Goal: Book appointment/travel/reservation

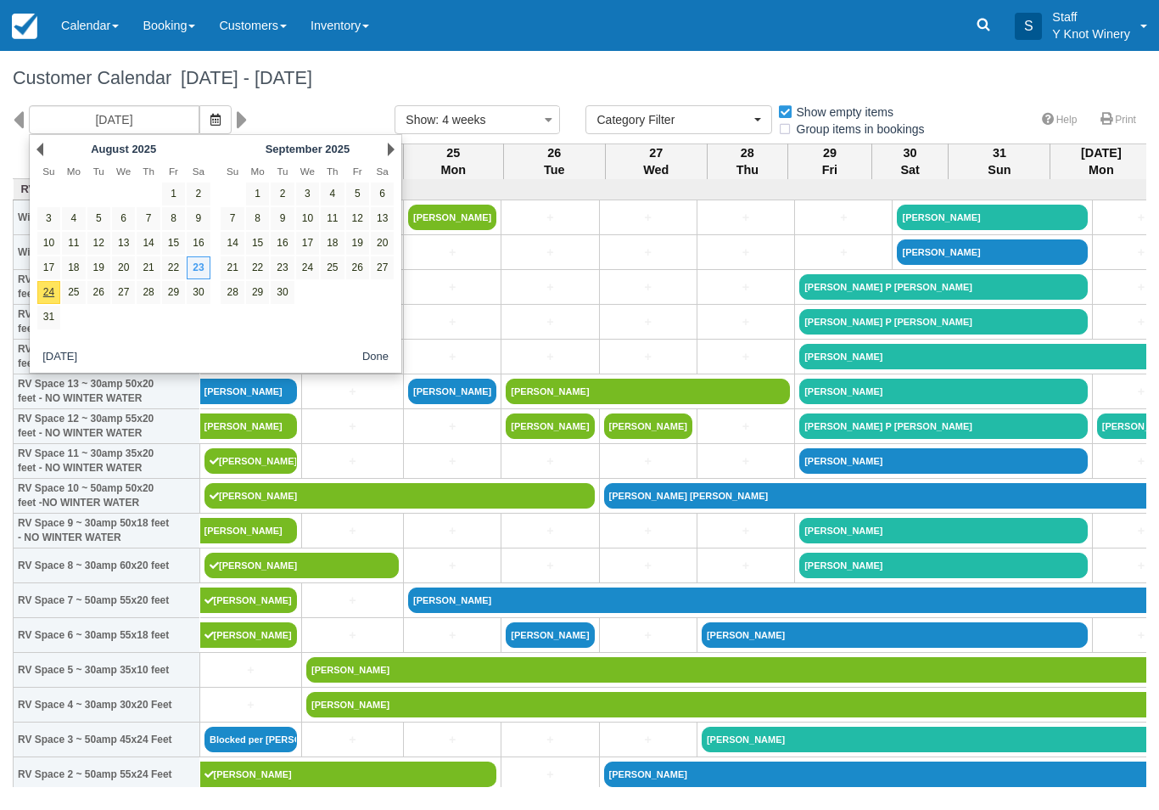
select select
click at [49, 290] on link "24" at bounding box center [48, 292] width 23 height 23
type input "[DATE]"
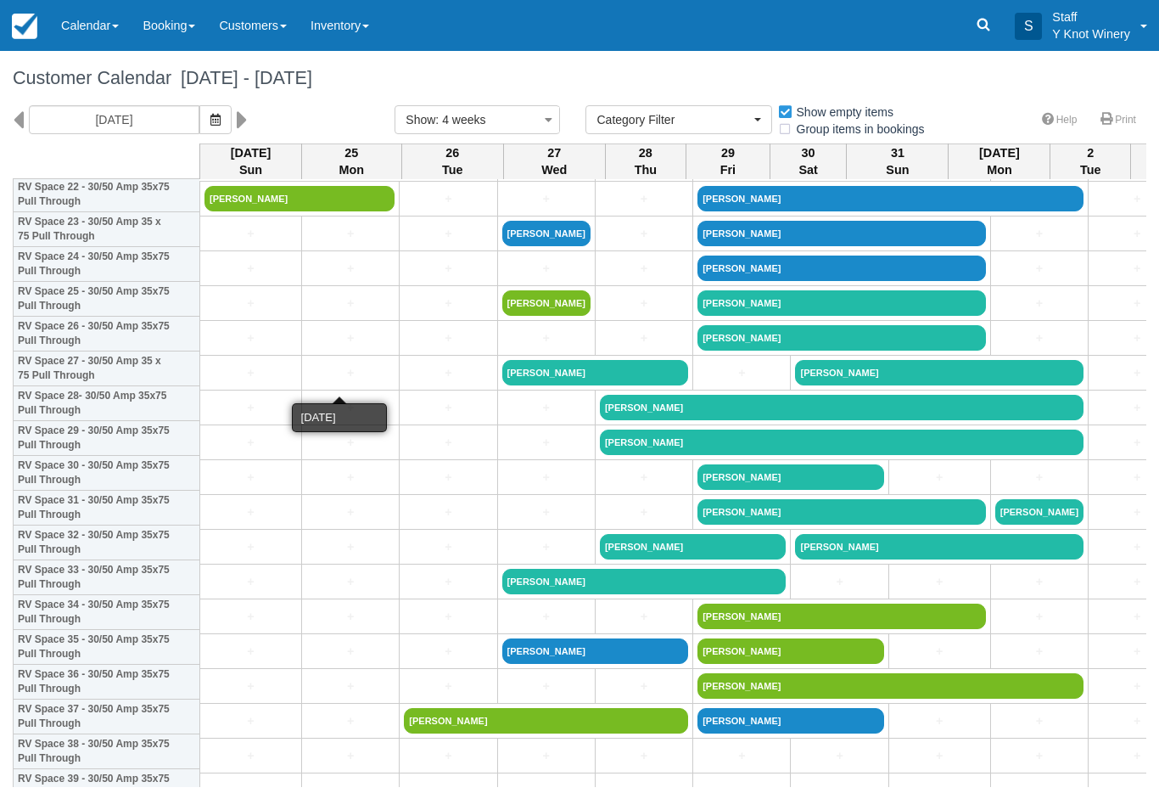
scroll to position [823, 0]
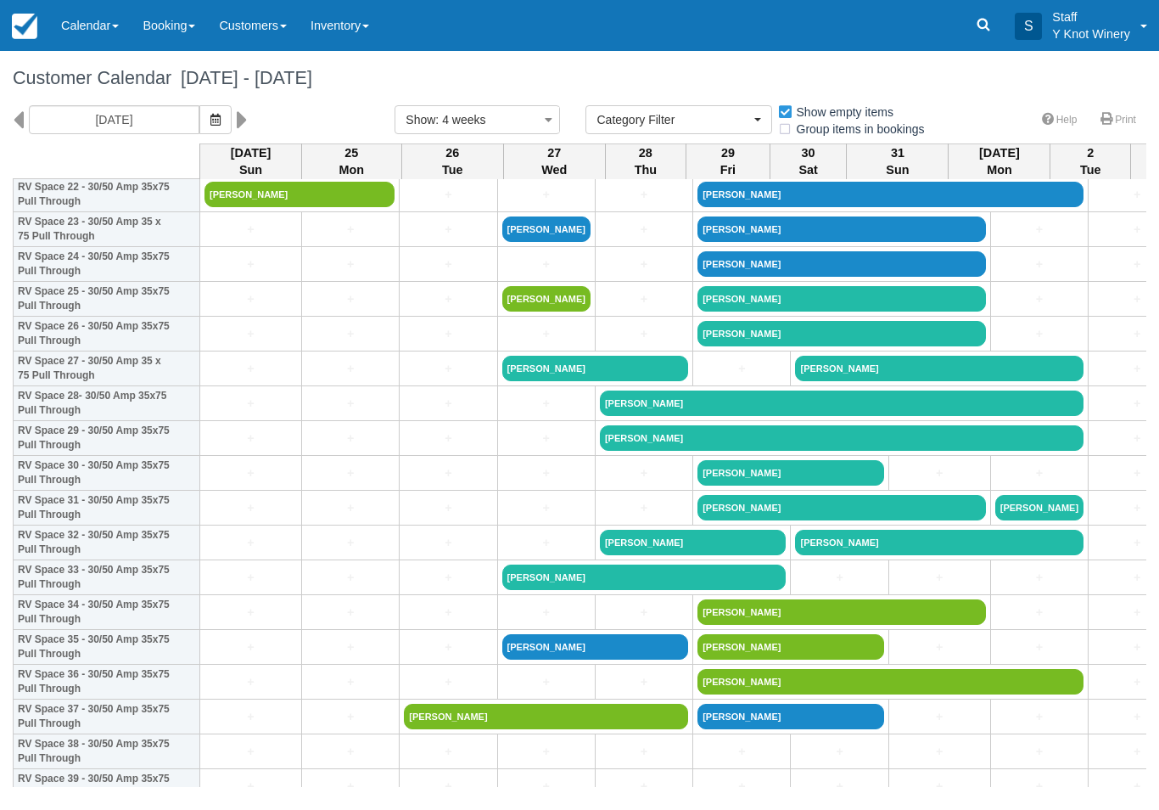
click at [210, 238] on link "+" at bounding box center [251, 230] width 92 height 18
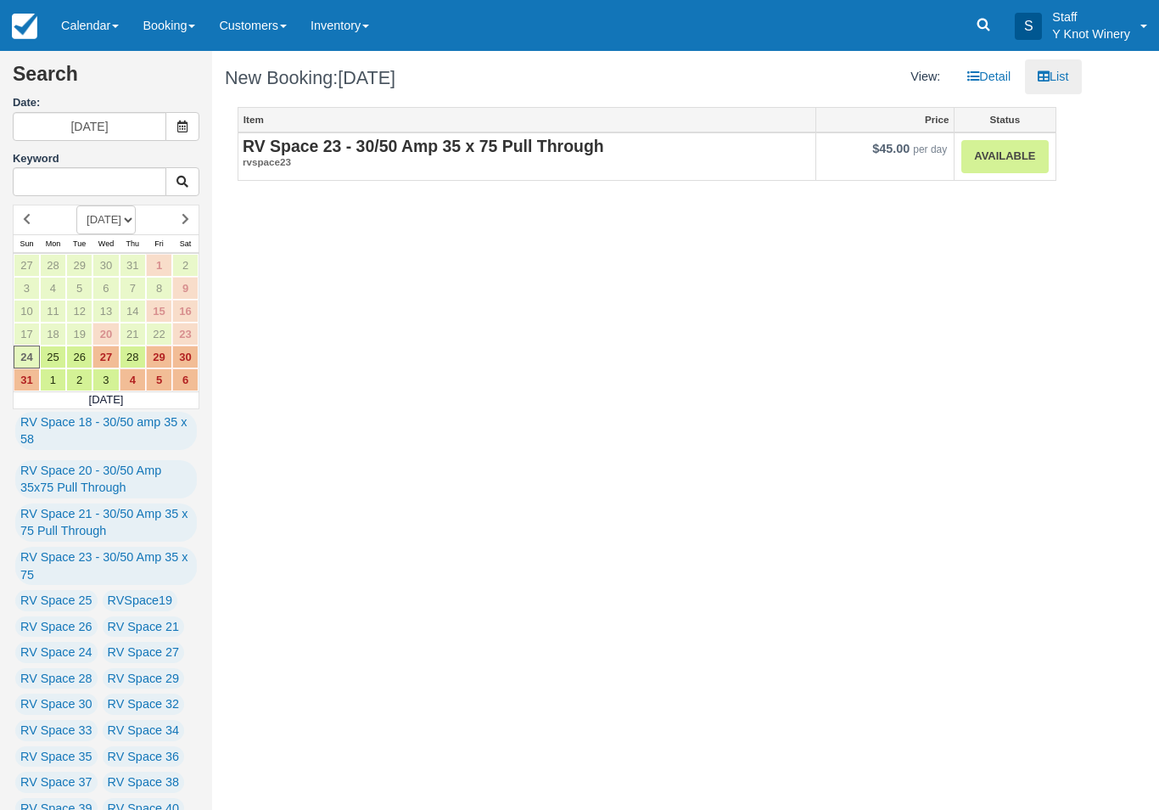
click at [999, 153] on link "Available" at bounding box center [1004, 156] width 87 height 33
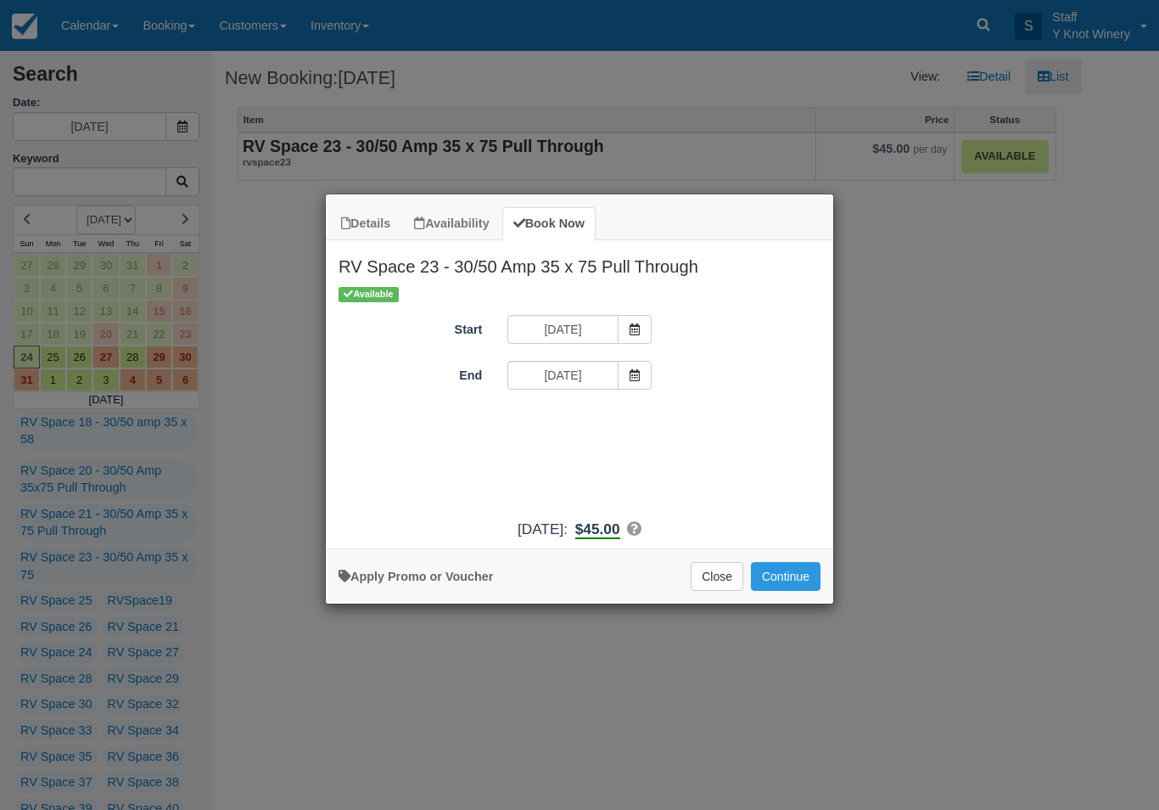
click at [778, 591] on button "Continue" at bounding box center [786, 576] width 70 height 29
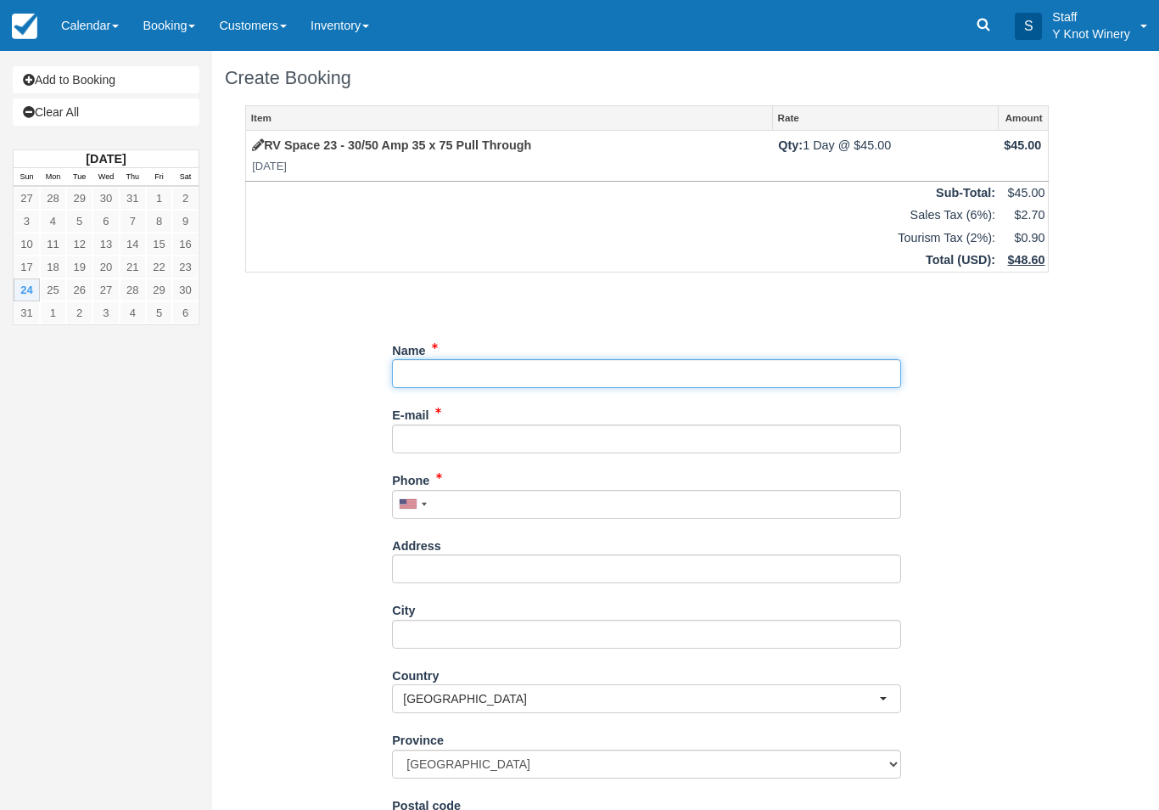
click at [434, 367] on input "Name" at bounding box center [646, 373] width 509 height 29
type input "Mike sherlock"
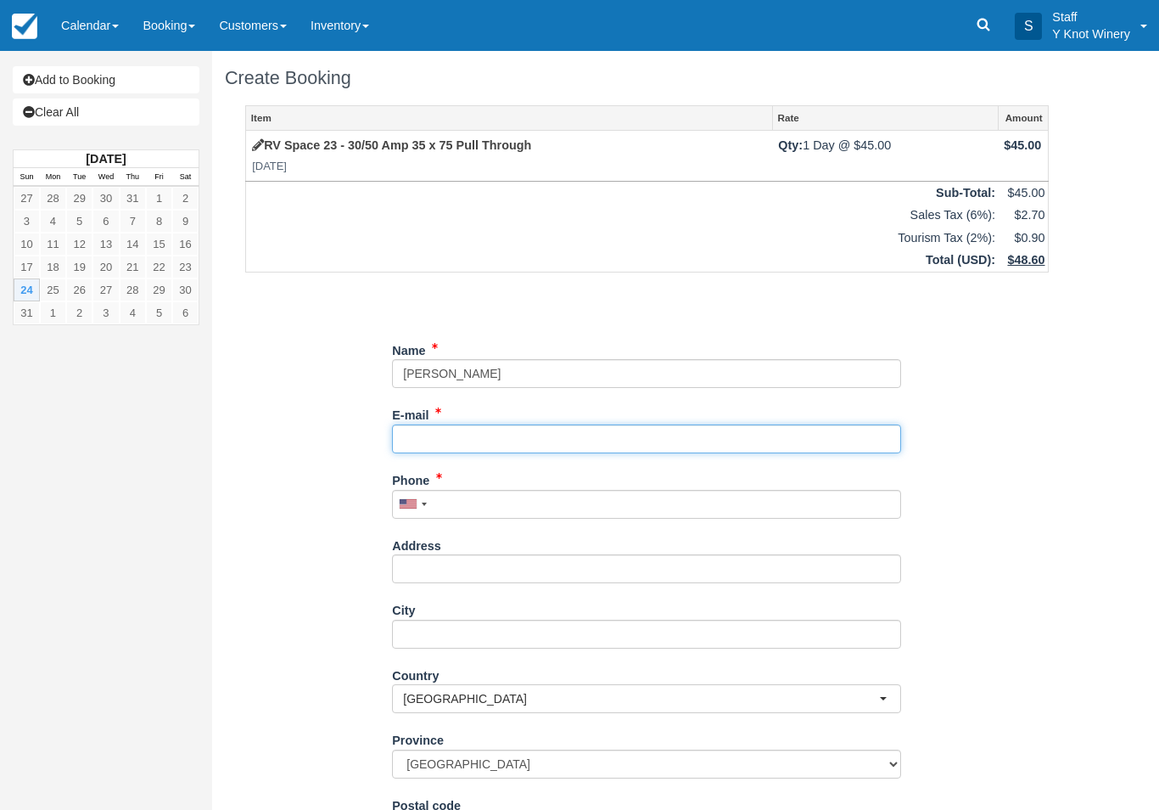
click at [437, 432] on input "E-mail" at bounding box center [646, 438] width 509 height 29
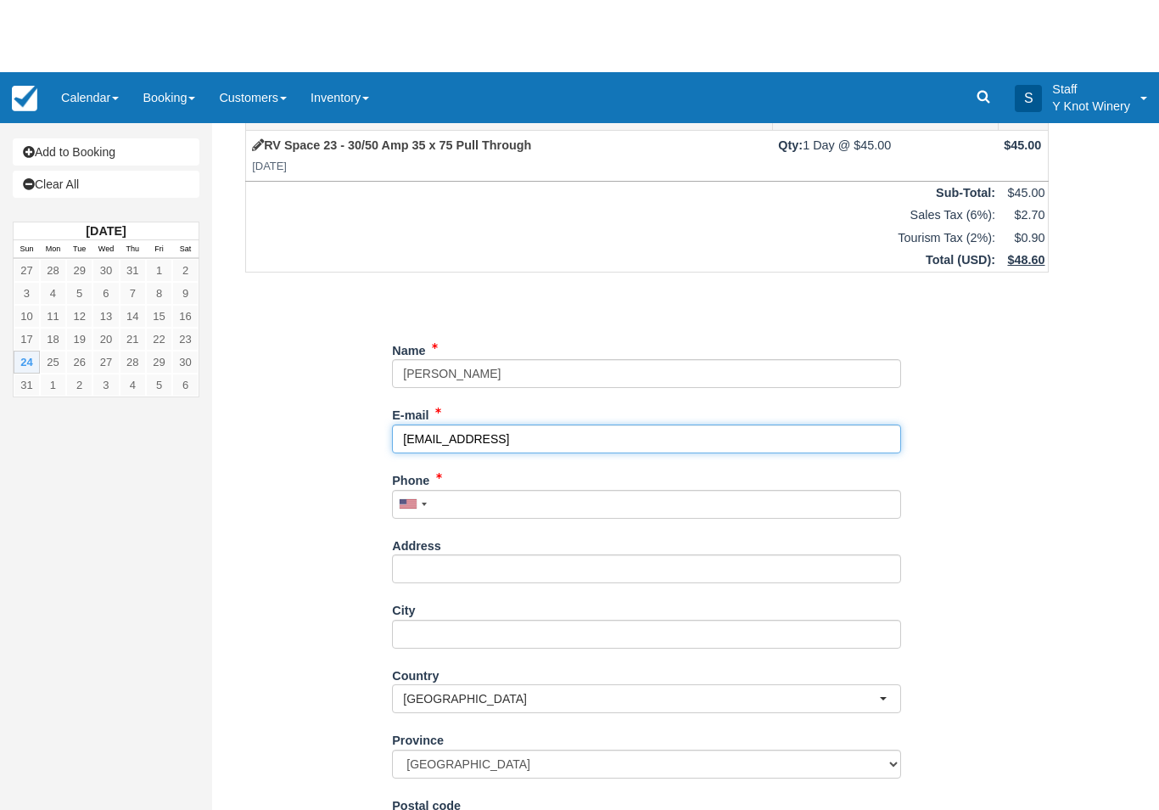
scroll to position [87, 0]
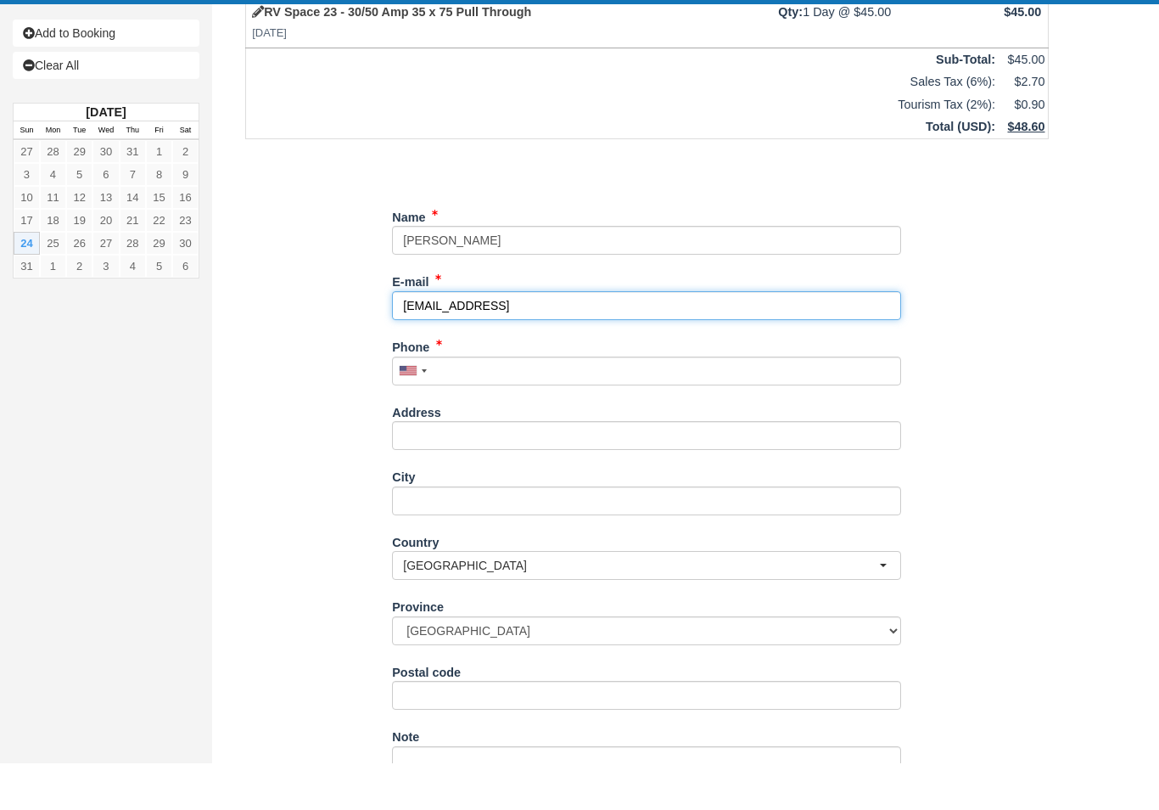
type input "sheetrock@hotmail"
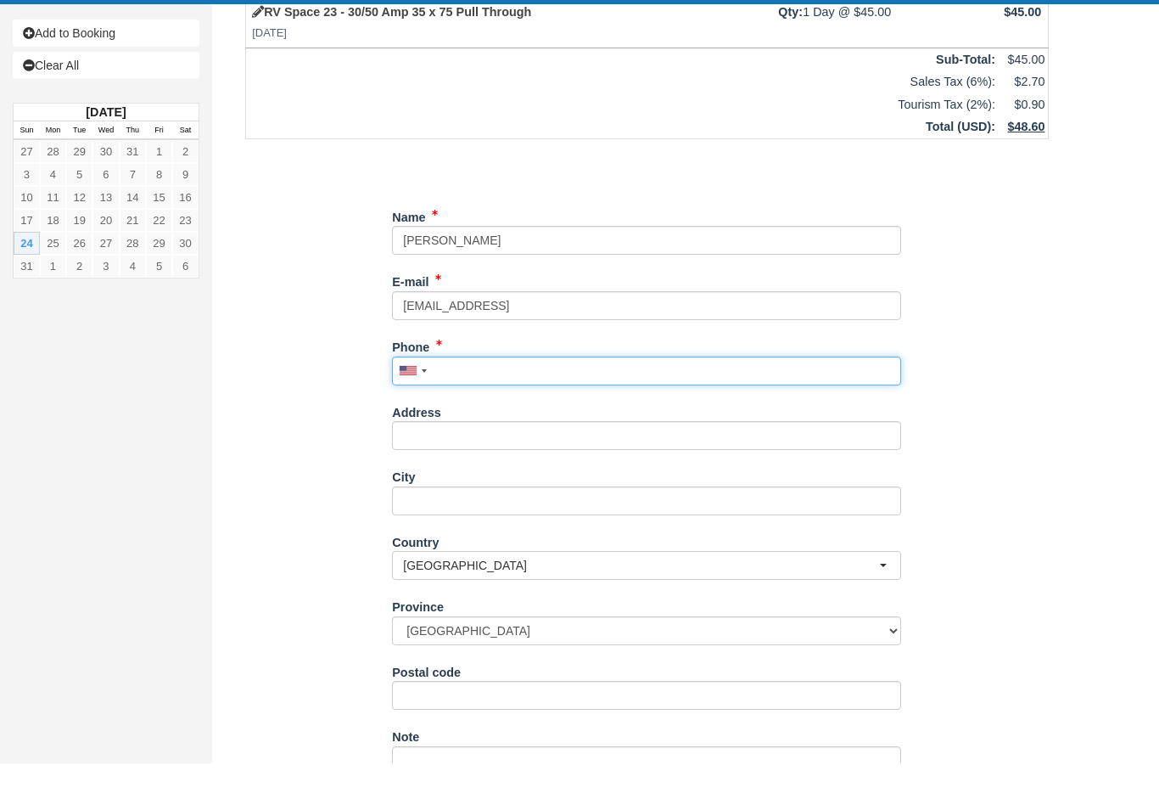
click at [463, 403] on input "Phone" at bounding box center [646, 417] width 509 height 29
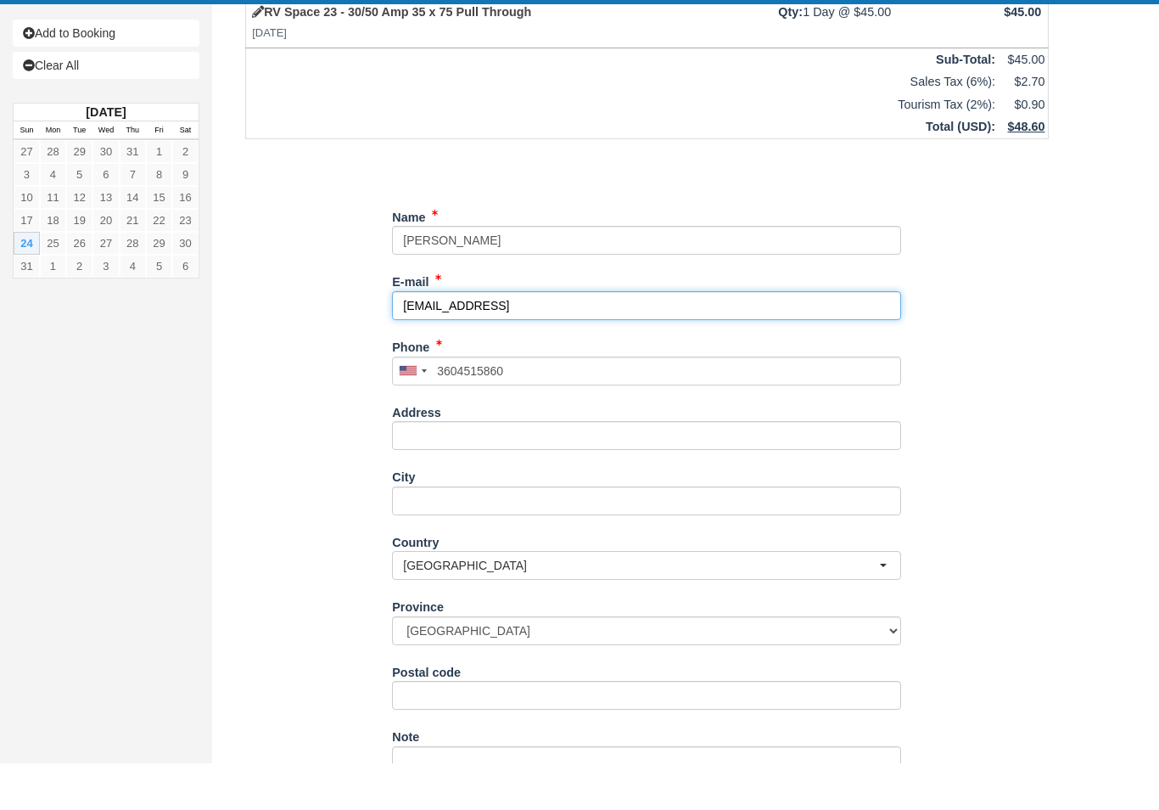
click at [496, 338] on input "sheetrock@hotmail" at bounding box center [646, 352] width 509 height 29
type input "(360) 451-5860"
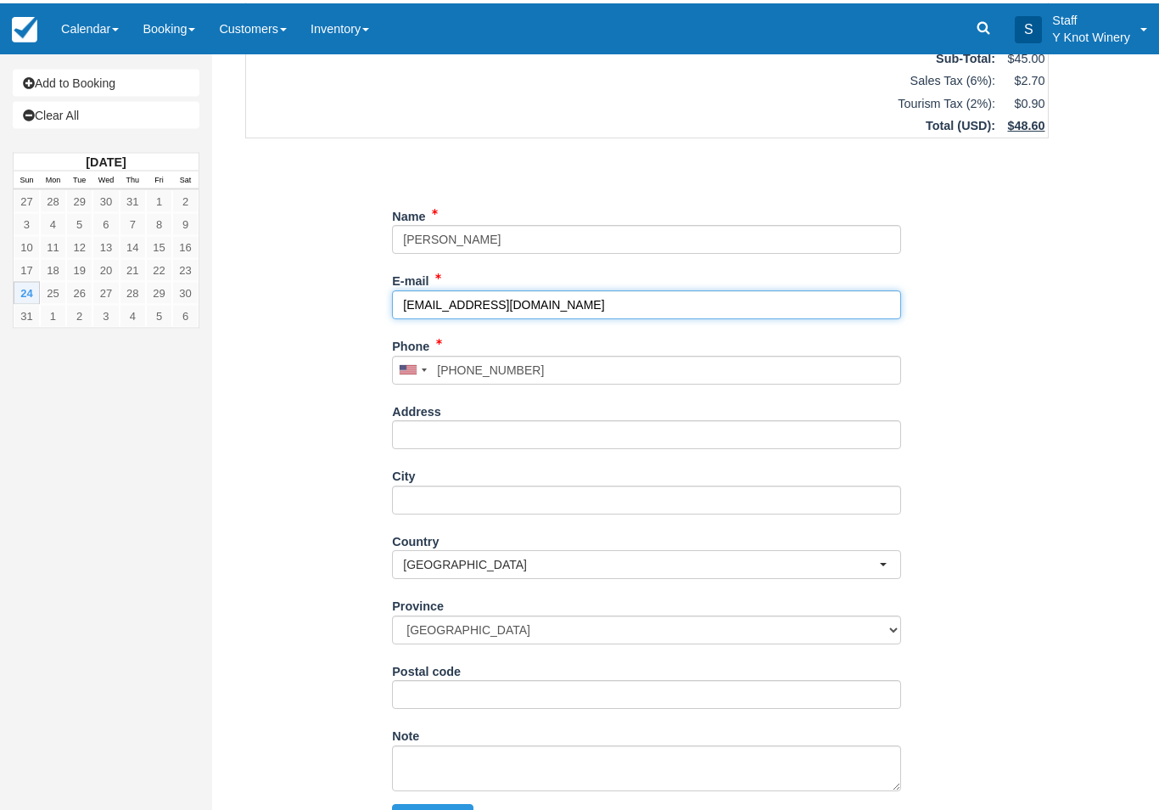
scroll to position [133, 0]
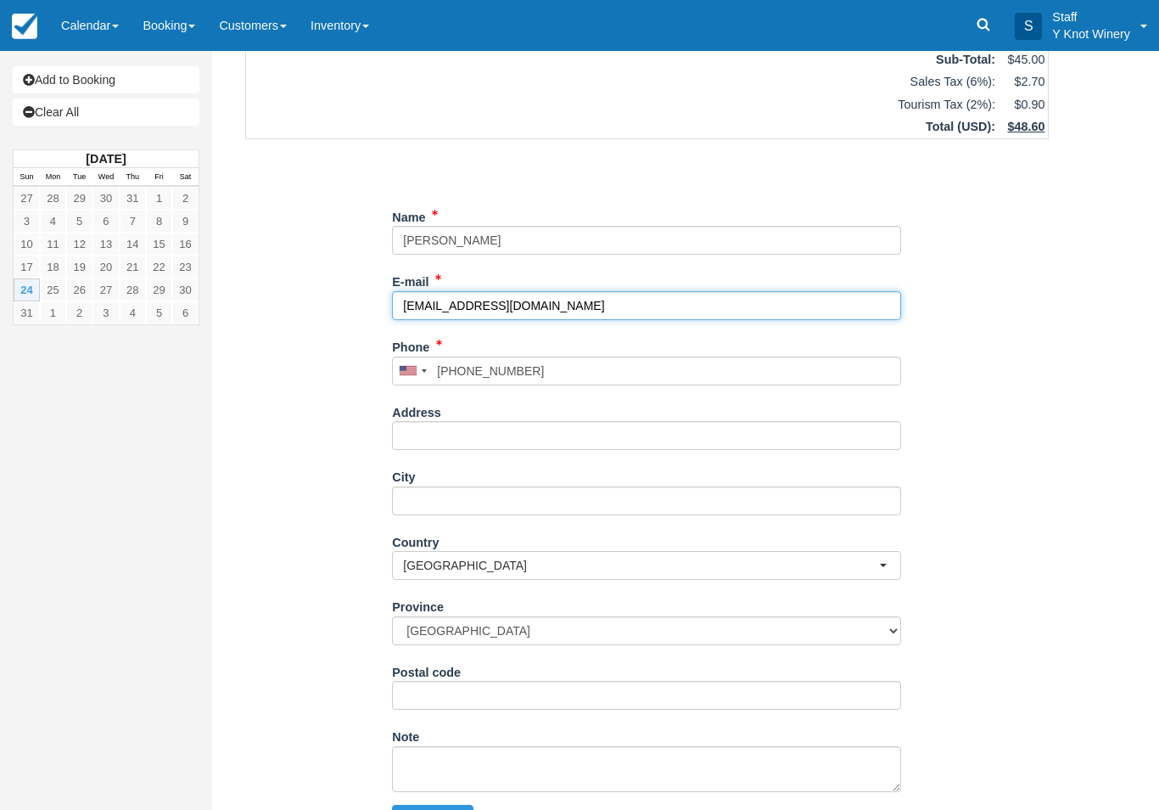
type input "sheetrock@hotmail.com"
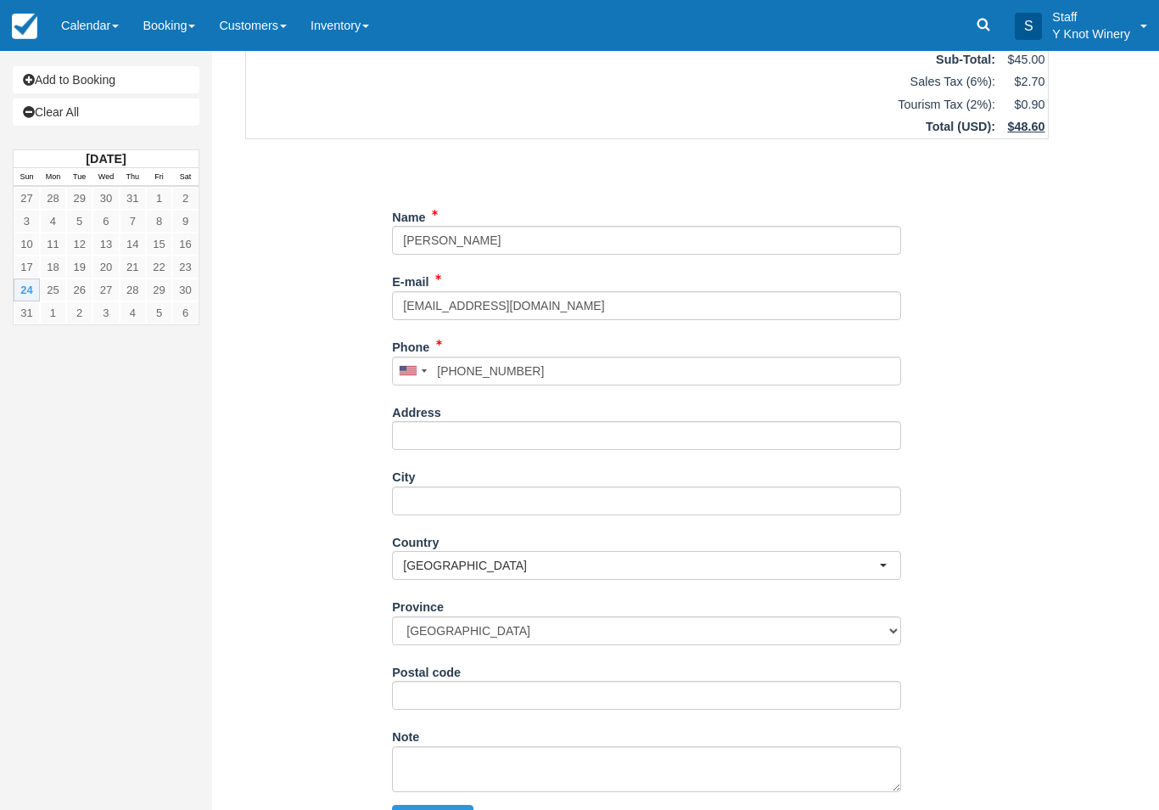
click at [417, 805] on button "Continue" at bounding box center [432, 818] width 81 height 29
type input "+13604515860"
